Goal: Information Seeking & Learning: Learn about a topic

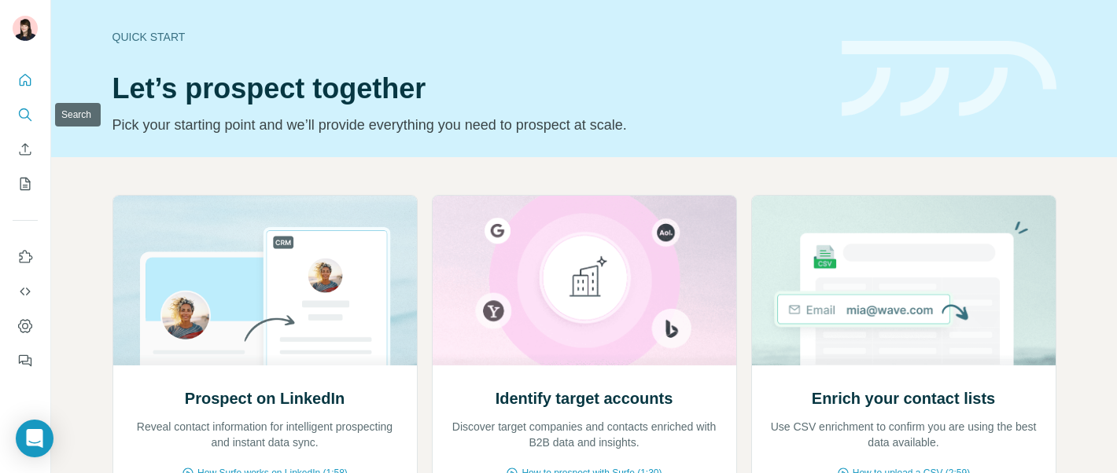
click at [20, 115] on icon "Search" at bounding box center [25, 115] width 16 height 16
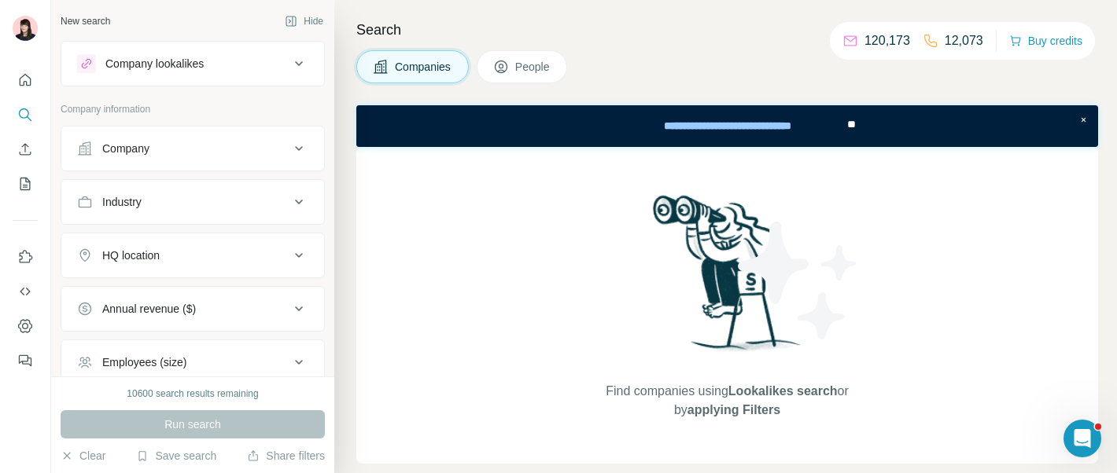
click at [228, 64] on div "Company lookalikes" at bounding box center [183, 63] width 212 height 19
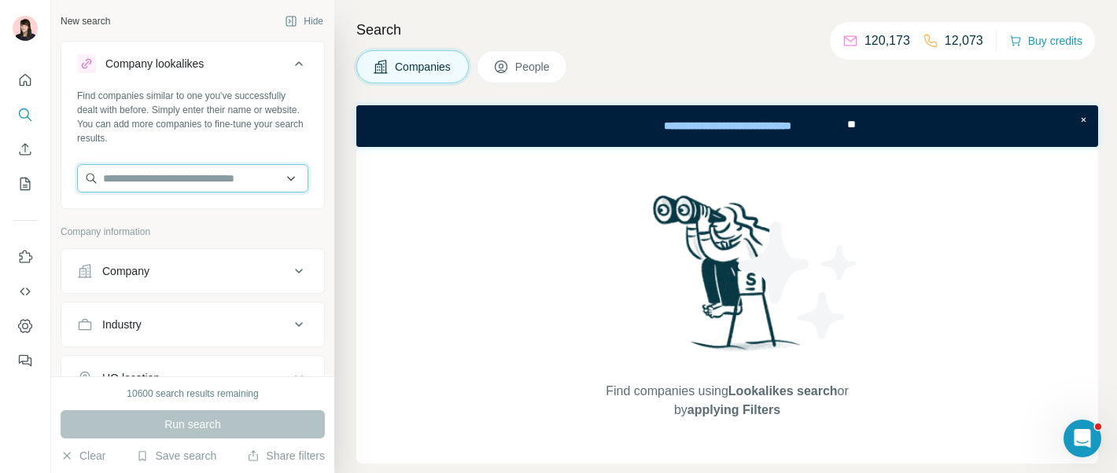
click at [193, 179] on input "text" at bounding box center [192, 178] width 231 height 28
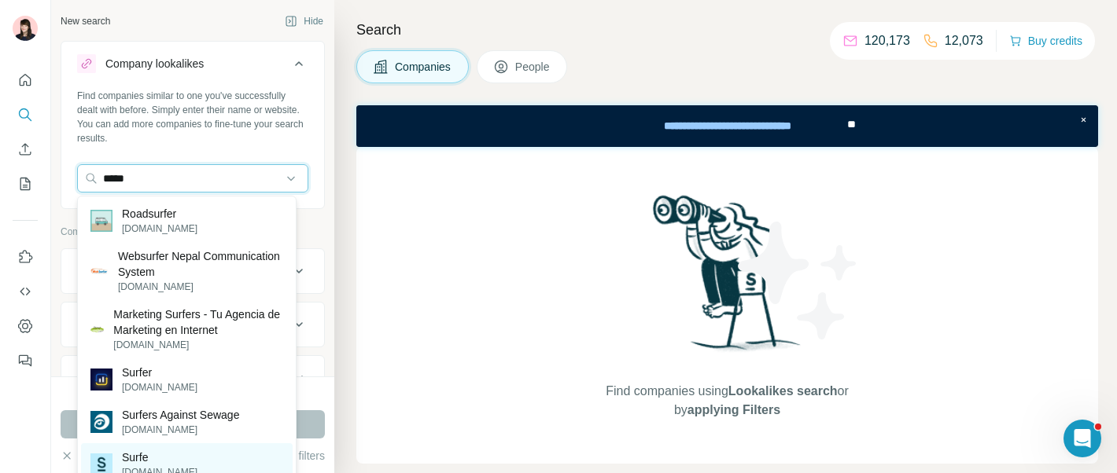
type input "*****"
click at [203, 458] on div "Surfe [DOMAIN_NAME]" at bounding box center [187, 465] width 212 height 42
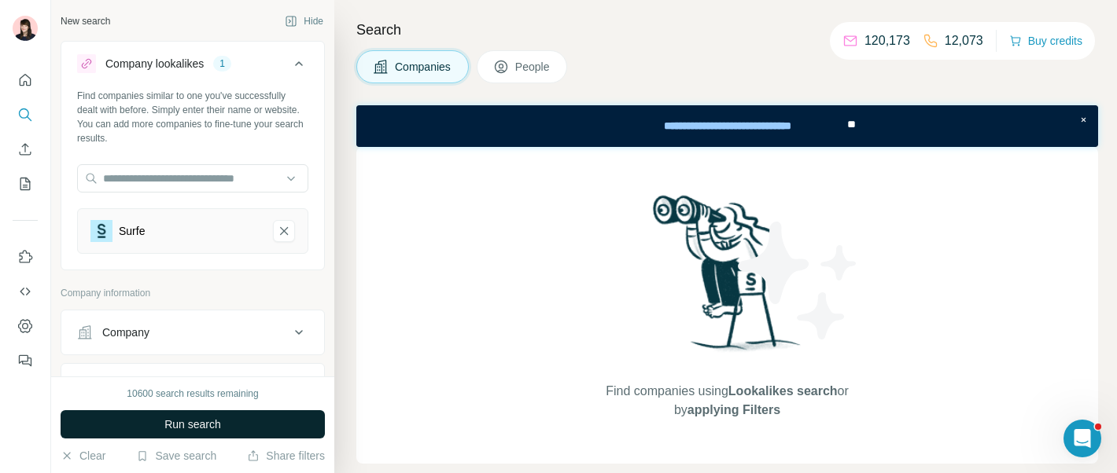
click at [211, 432] on span "Run search" at bounding box center [192, 425] width 57 height 16
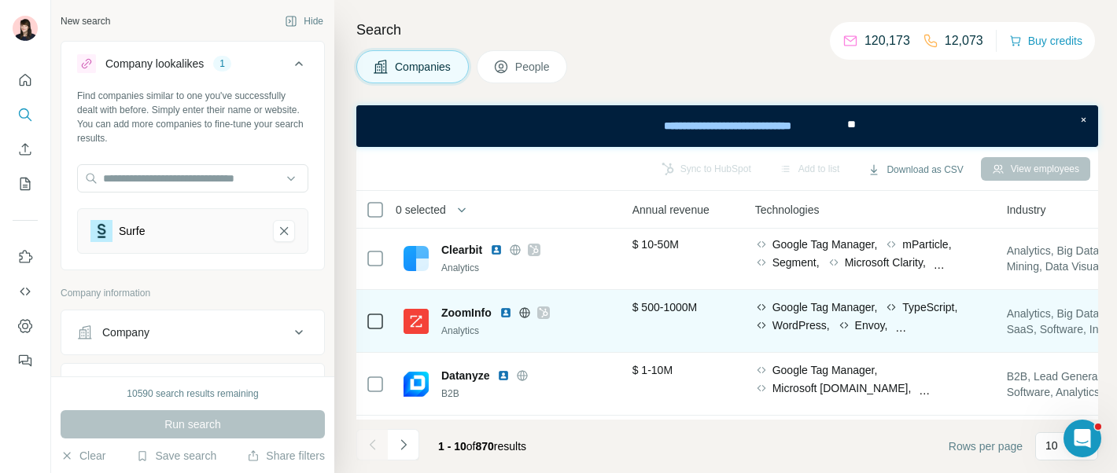
scroll to position [2, 781]
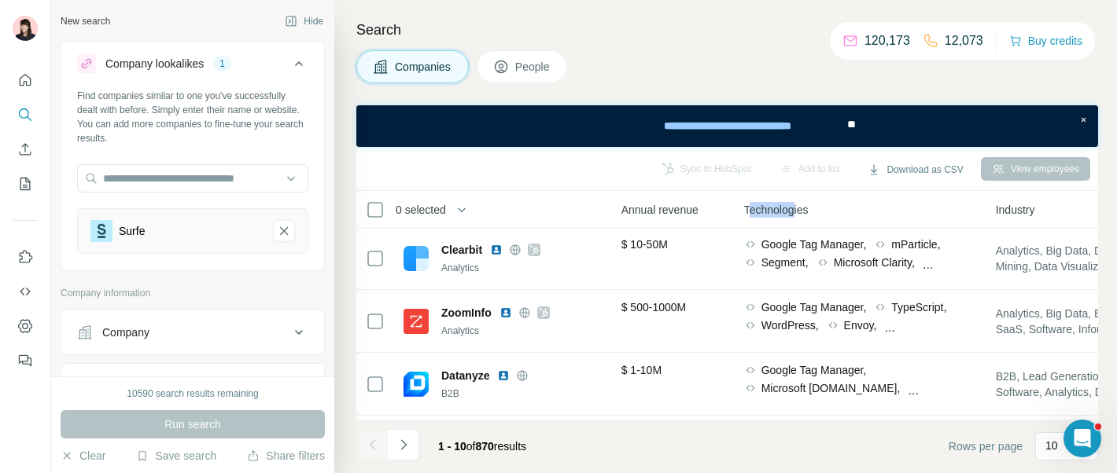
drag, startPoint x: 753, startPoint y: 206, endPoint x: 803, endPoint y: 206, distance: 50.3
click at [803, 206] on span "Technologies" at bounding box center [776, 210] width 64 height 16
drag, startPoint x: 1006, startPoint y: 206, endPoint x: 1050, endPoint y: 206, distance: 44.0
click at [1051, 206] on div "Industry" at bounding box center [1112, 210] width 233 height 18
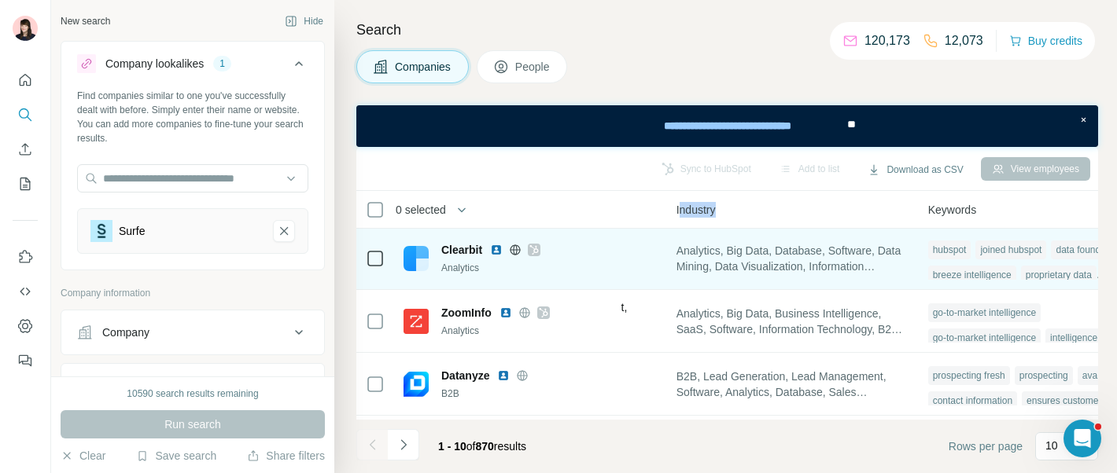
scroll to position [2, 1108]
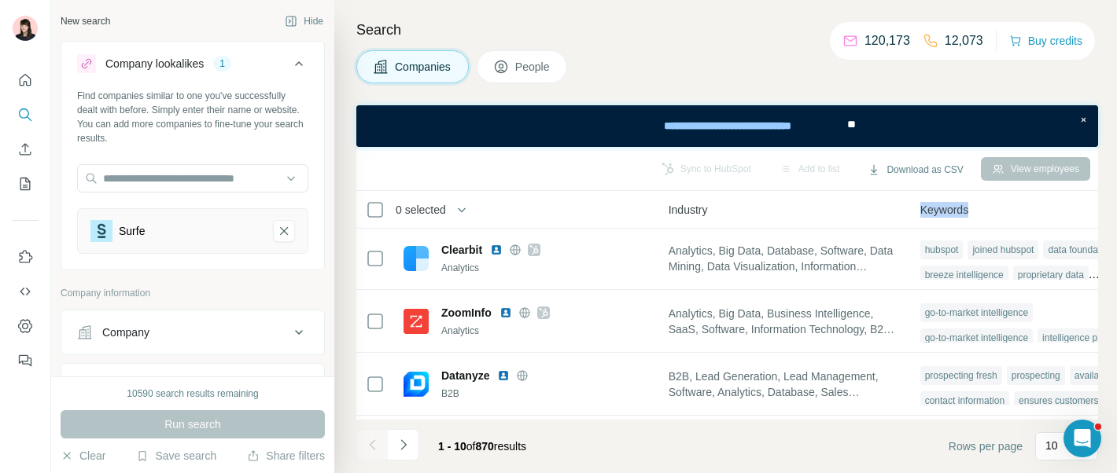
drag, startPoint x: 925, startPoint y: 212, endPoint x: 997, endPoint y: 212, distance: 72.4
click at [998, 212] on div "Keywords" at bounding box center [1036, 210] width 233 height 18
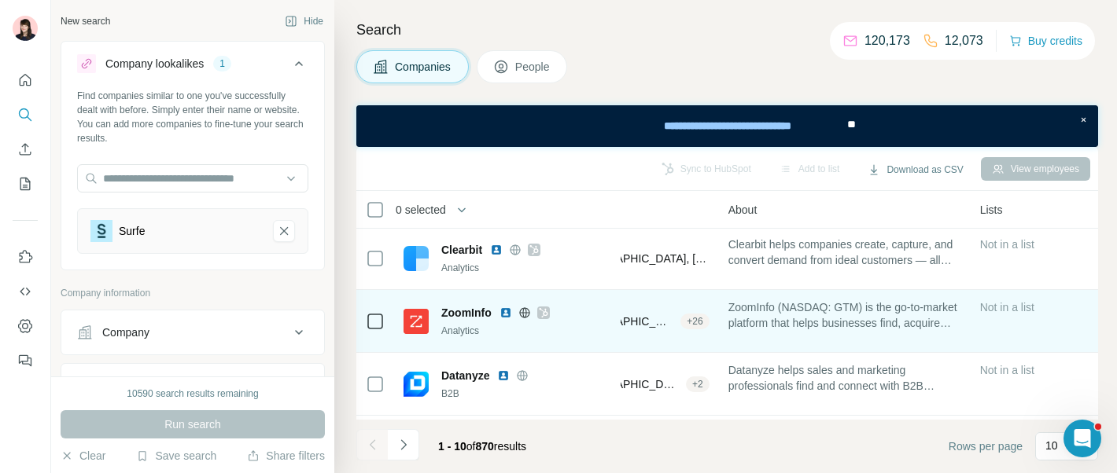
scroll to position [2, 0]
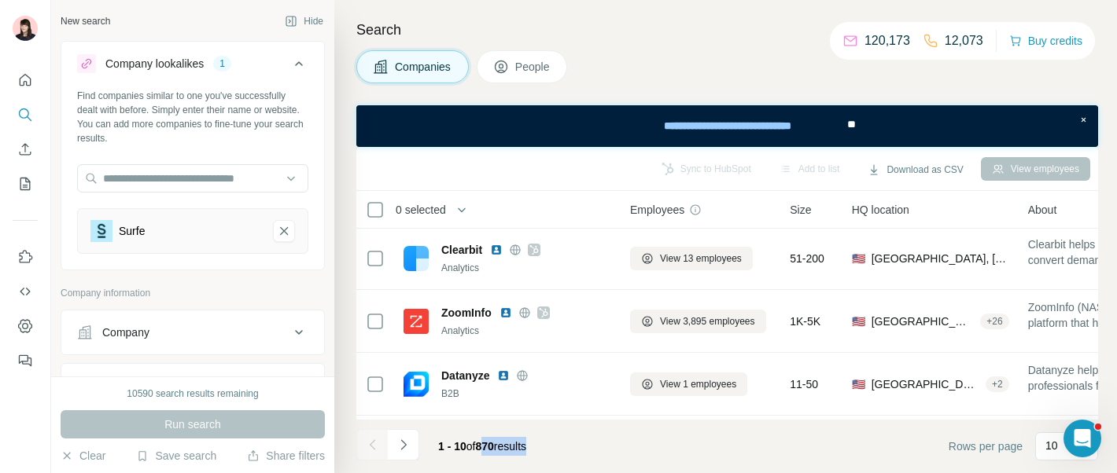
drag, startPoint x: 482, startPoint y: 444, endPoint x: 554, endPoint y: 444, distance: 72.4
click at [554, 444] on footer "1 - 10 of 870 results Rows per page 10" at bounding box center [727, 446] width 742 height 53
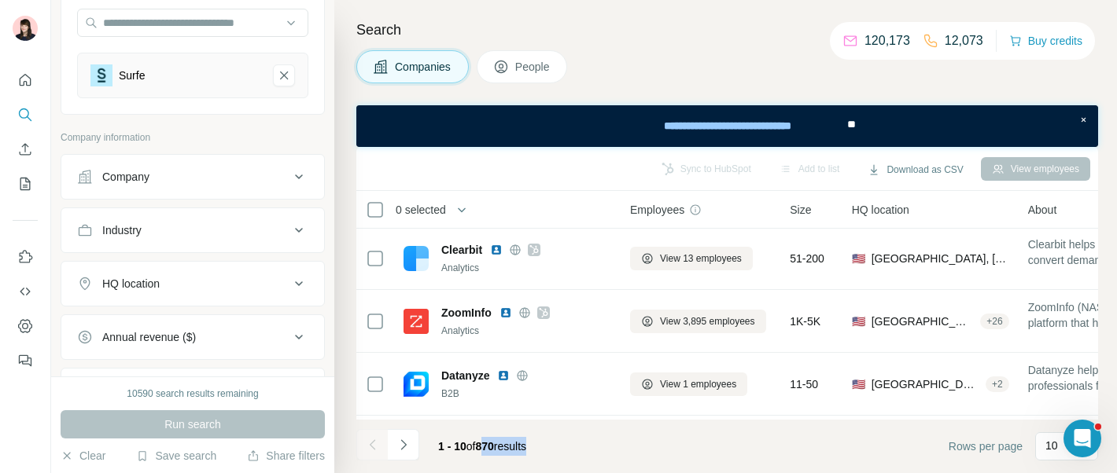
scroll to position [157, 0]
click at [525, 72] on span "People" at bounding box center [533, 67] width 36 height 16
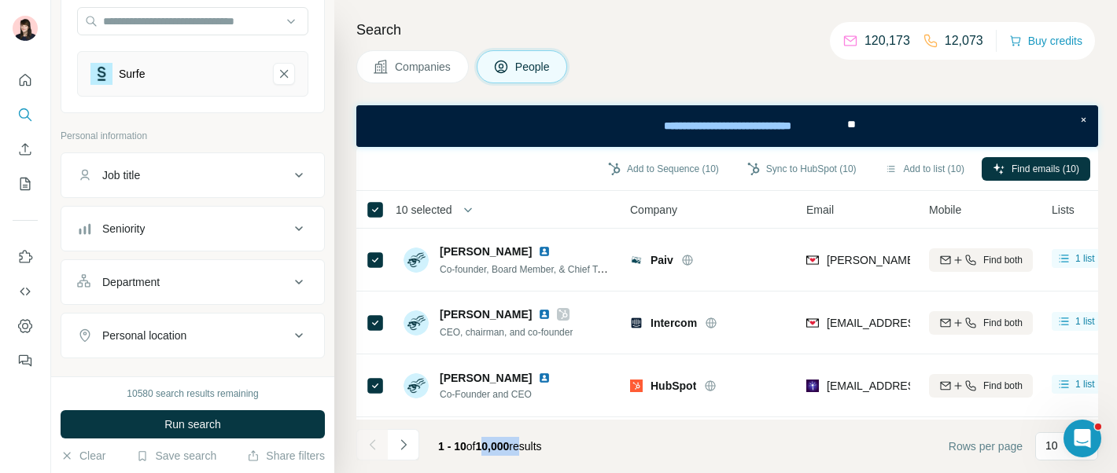
drag, startPoint x: 481, startPoint y: 444, endPoint x: 533, endPoint y: 444, distance: 51.9
click at [533, 444] on span "1 - 10 of 10,000 results" at bounding box center [490, 446] width 104 height 13
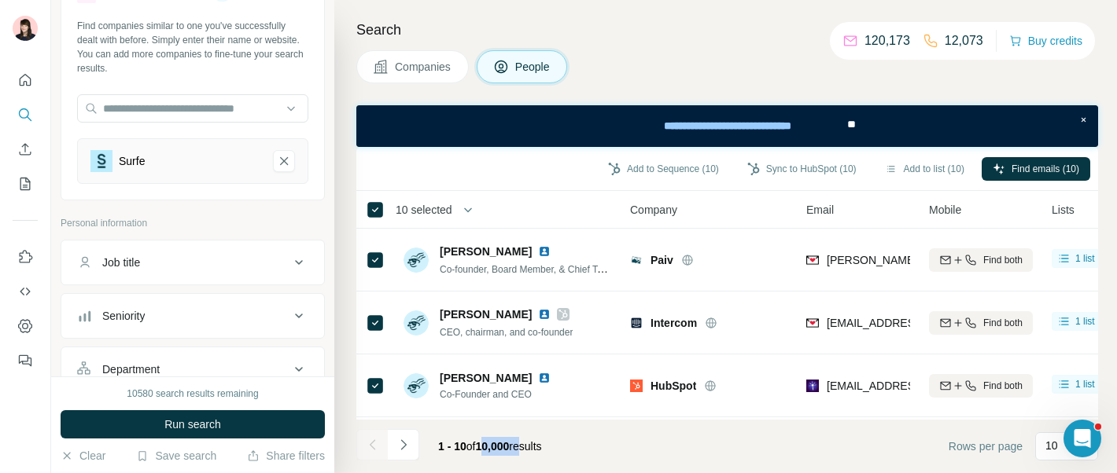
scroll to position [75, 0]
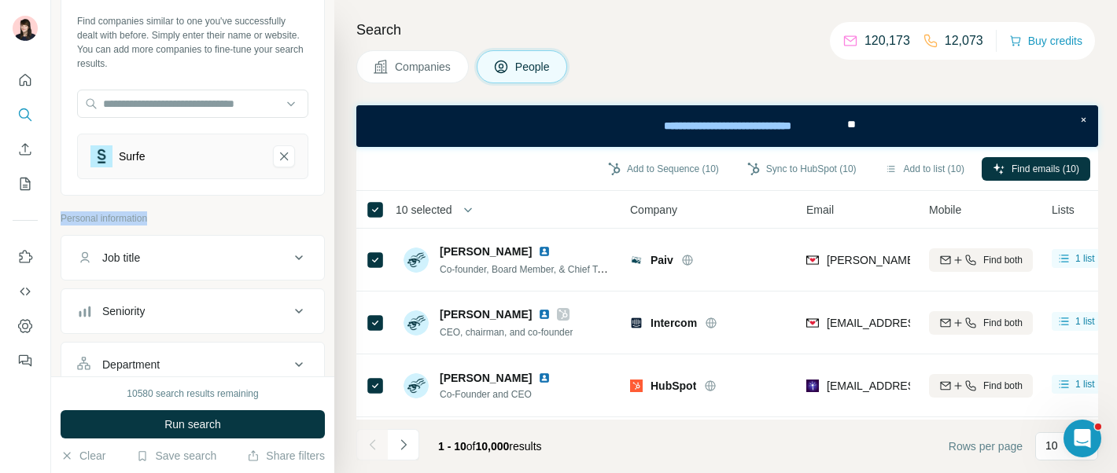
drag, startPoint x: 160, startPoint y: 218, endPoint x: 59, endPoint y: 220, distance: 101.5
click at [59, 220] on div "New search Hide Company lookalikes 1 Find companies similar to one you've succe…" at bounding box center [192, 188] width 283 height 377
